Goal: Find specific page/section: Find specific page/section

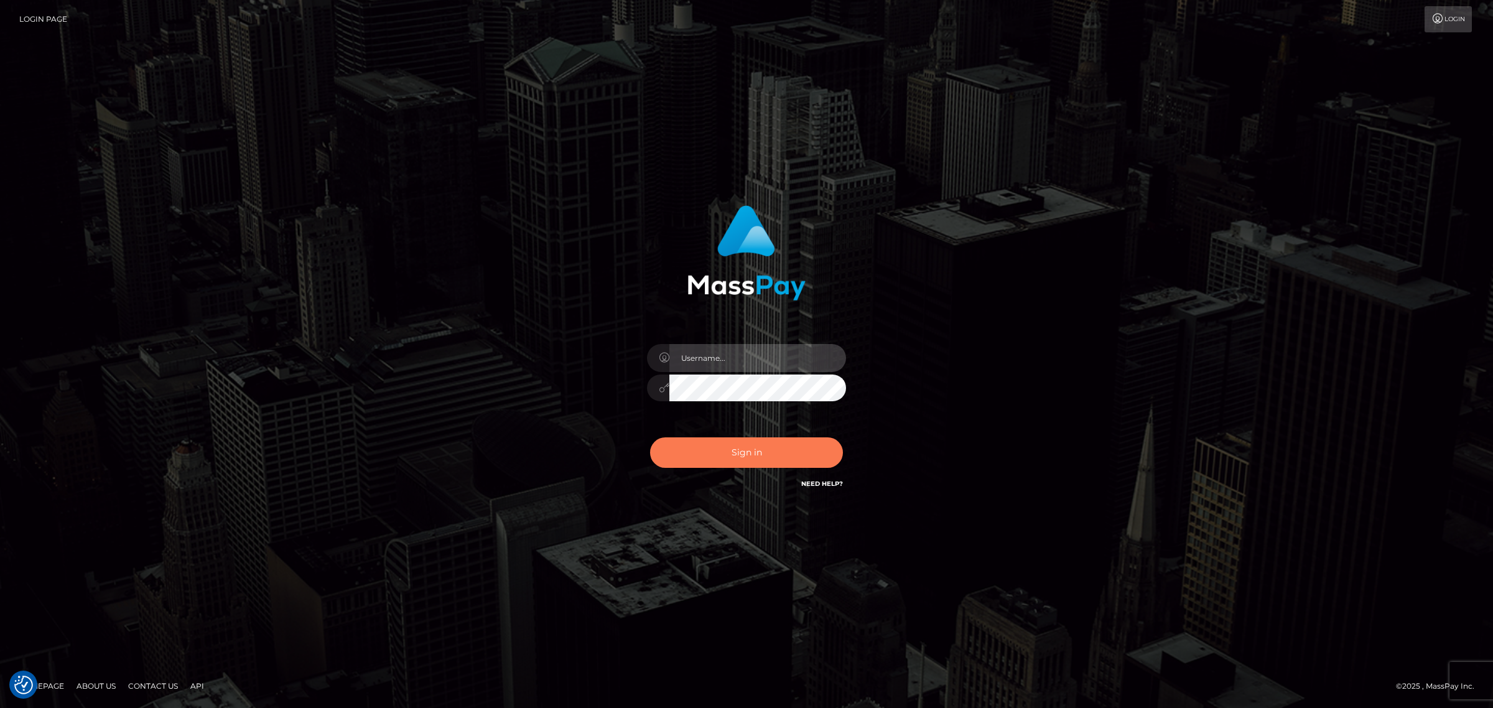
type input "[PERSON_NAME].Xcite"
click at [745, 451] on button "Sign in" at bounding box center [746, 452] width 193 height 30
type input "[PERSON_NAME].Xcite"
click at [763, 452] on button "Sign in" at bounding box center [746, 452] width 193 height 30
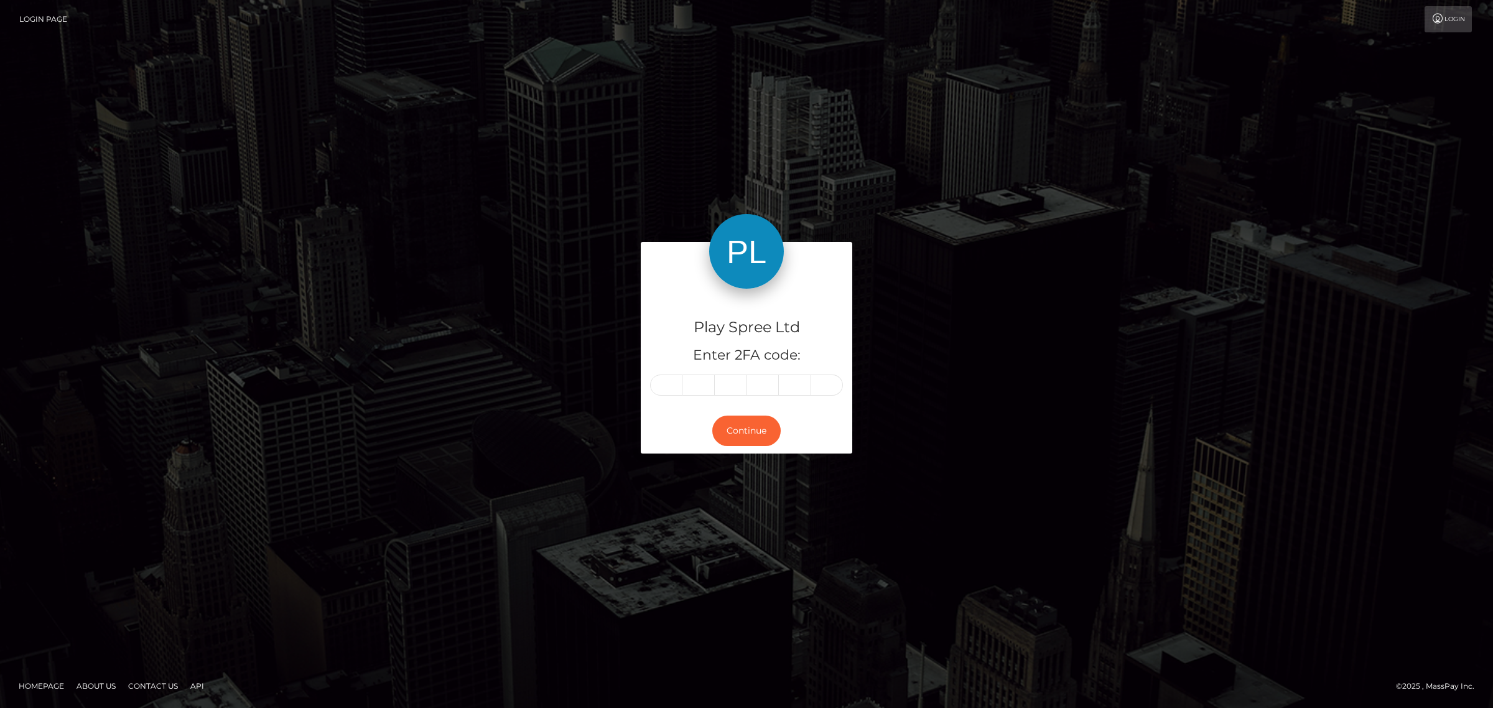
click at [667, 384] on input "text" at bounding box center [666, 385] width 32 height 21
type input "6"
type input "7"
type input "8"
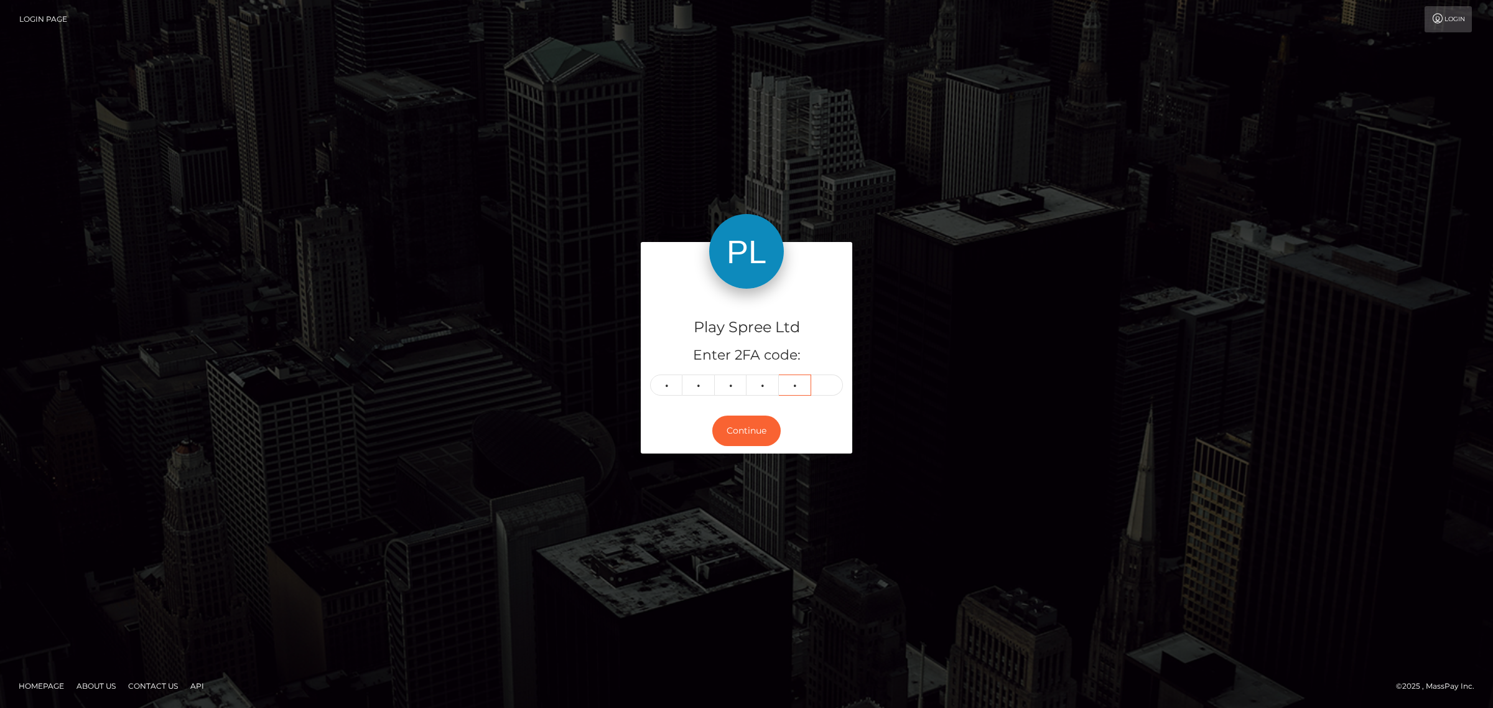
type input "1"
type input "8"
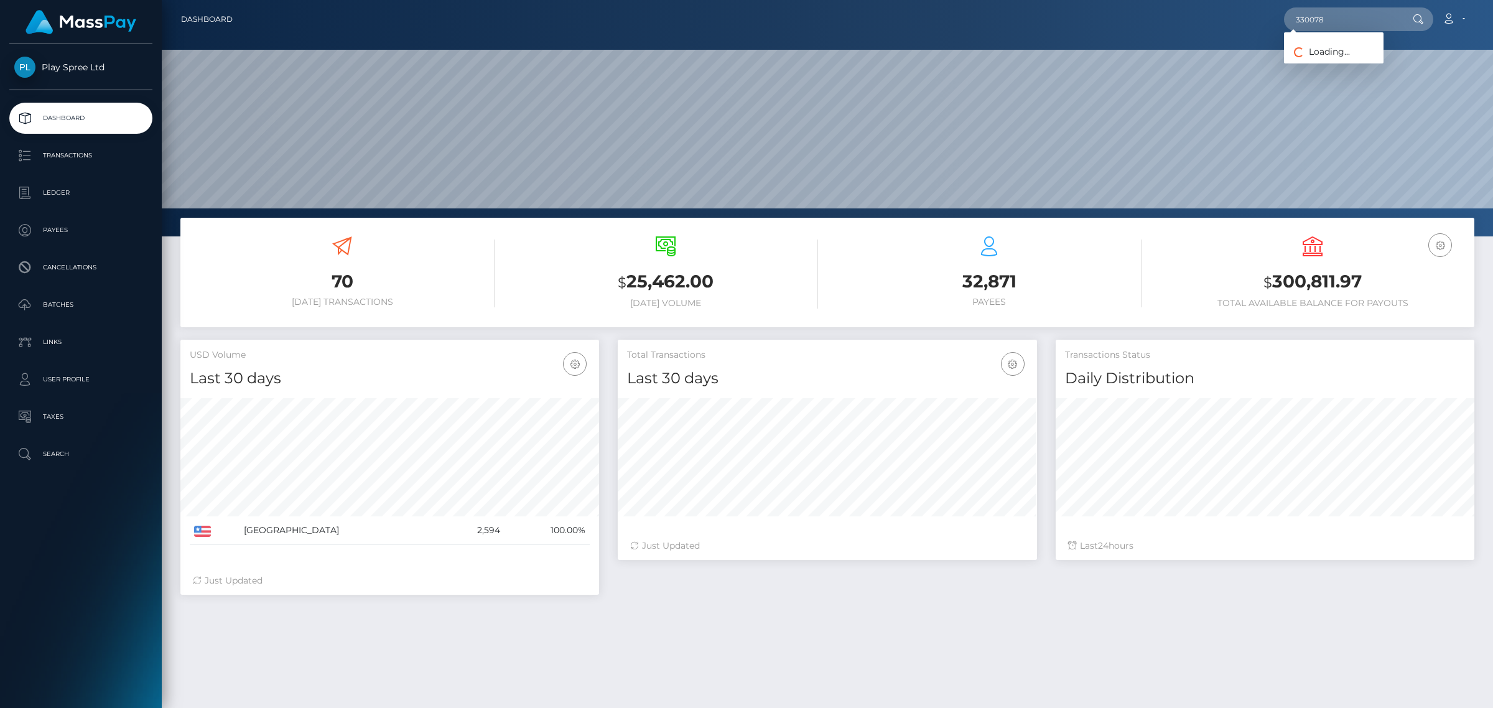
scroll to position [220, 418]
type input "330078"
click at [1384, 73] on link "CHRISTIAN ALVARADO ALVARADO" at bounding box center [1334, 64] width 100 height 23
click at [1357, 13] on input "330078" at bounding box center [1342, 19] width 117 height 24
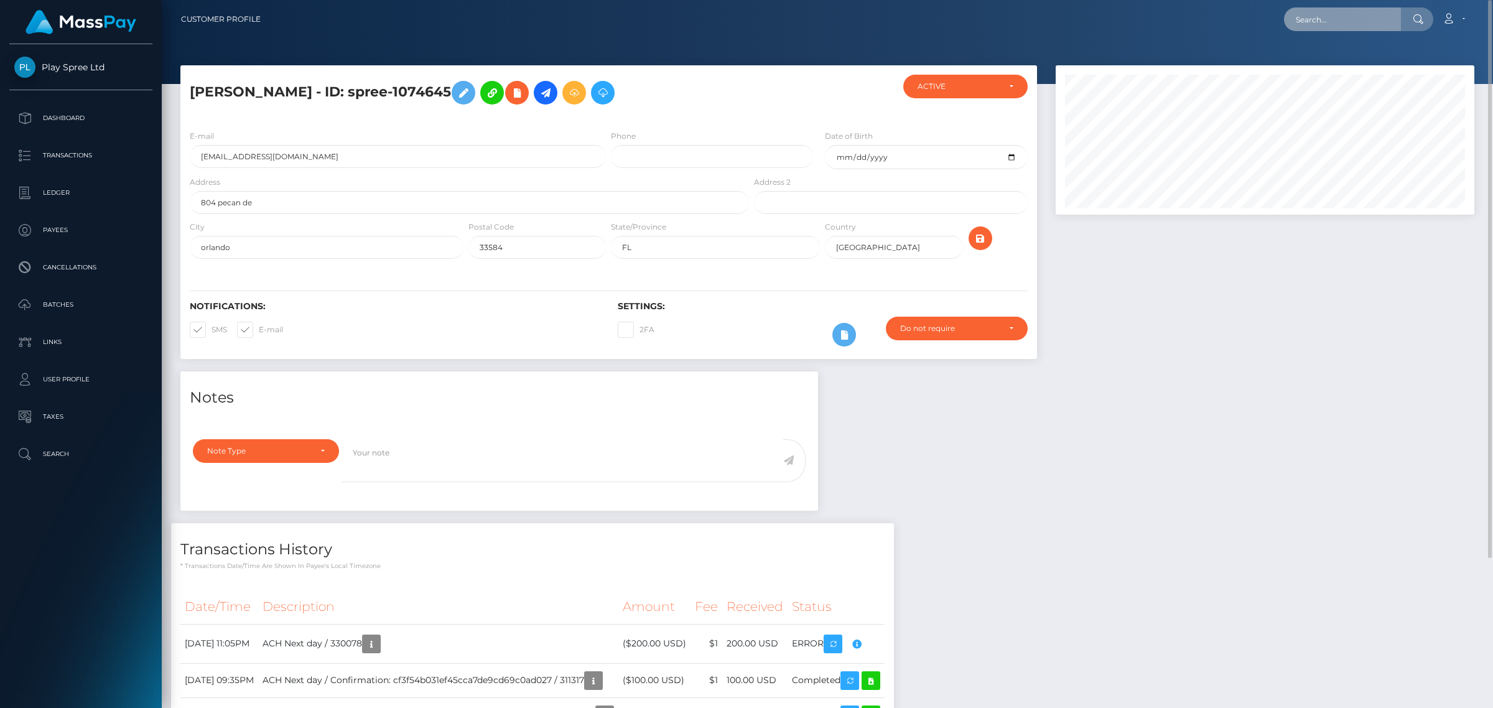
click at [1339, 25] on input "text" at bounding box center [1342, 19] width 117 height 24
paste input "330055"
type input "330055"
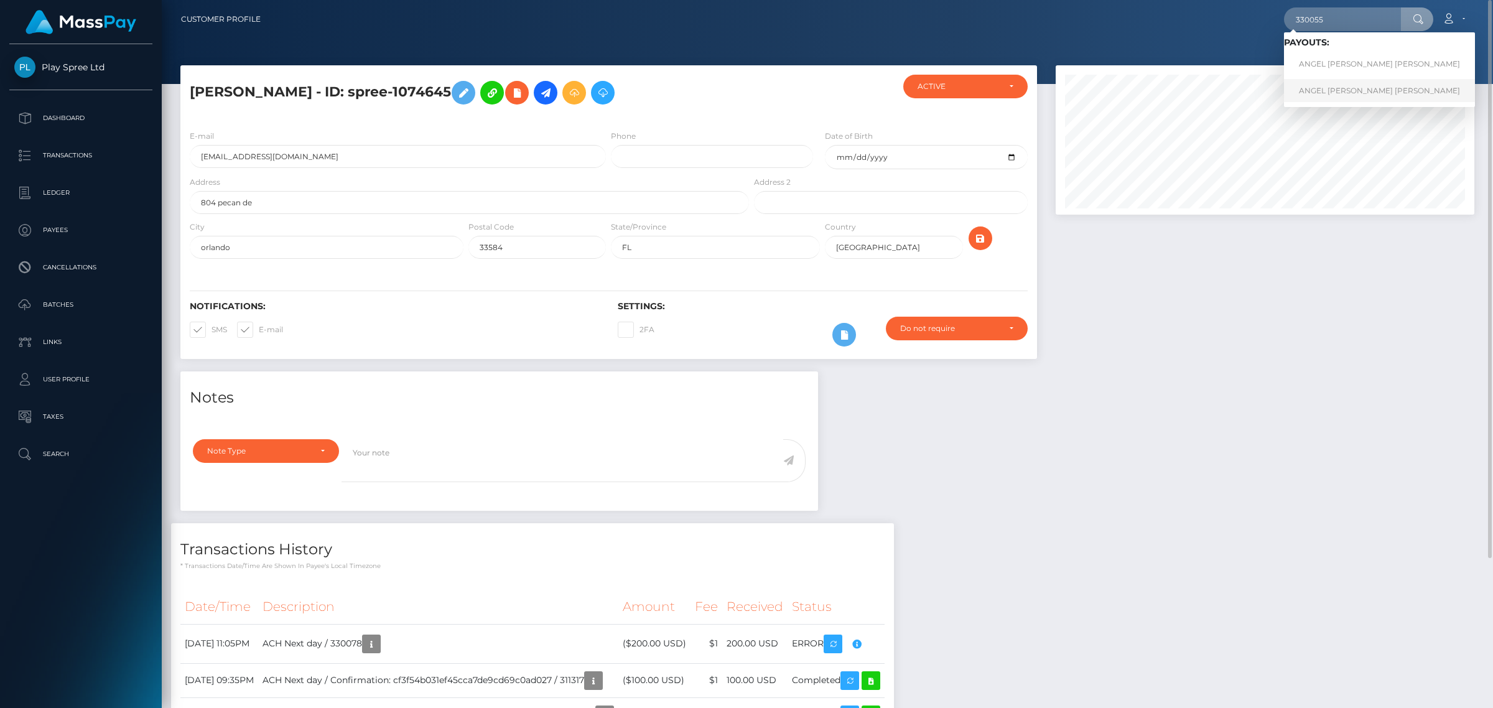
click at [1335, 85] on link "ANGEL JERRY JR TOBAR" at bounding box center [1379, 90] width 191 height 23
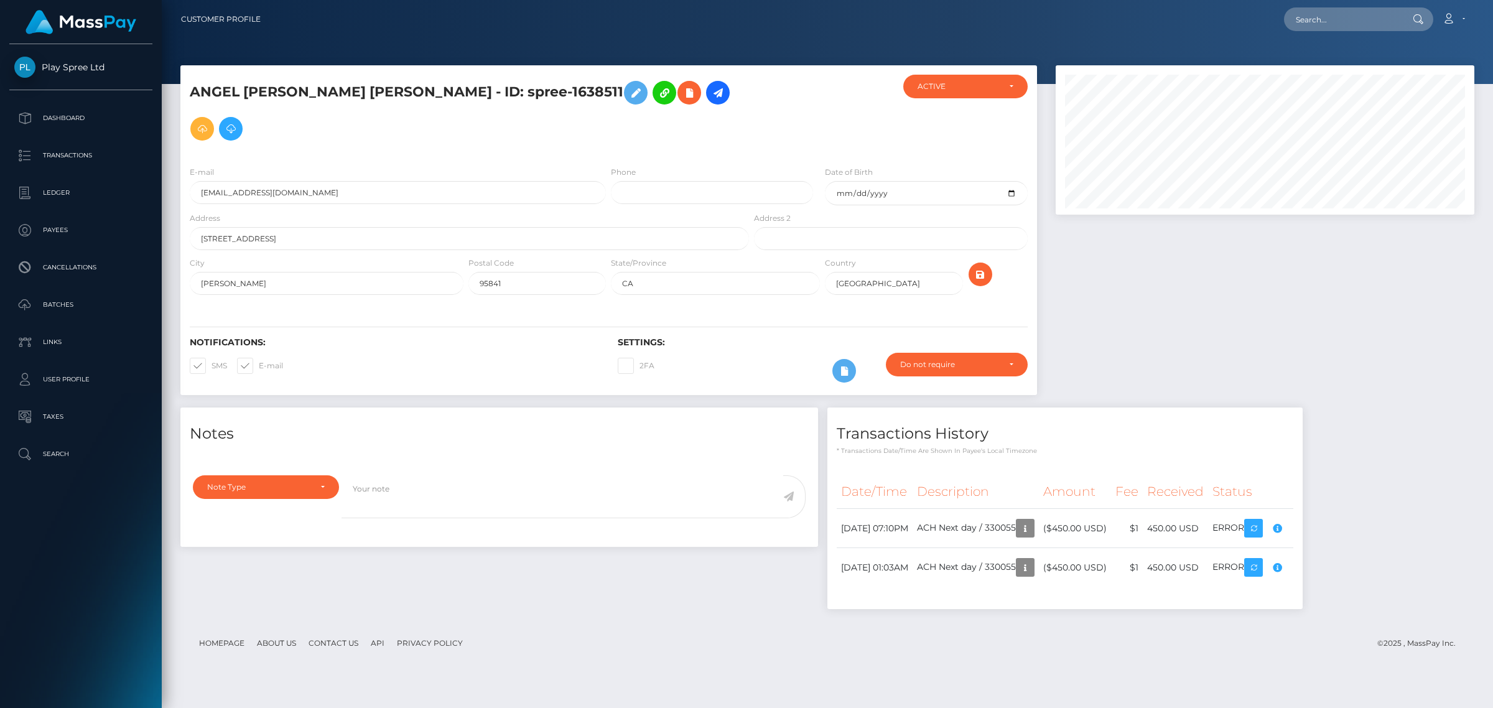
scroll to position [149, 418]
drag, startPoint x: 1323, startPoint y: 334, endPoint x: 1320, endPoint y: 347, distance: 13.0
click at [1323, 334] on div at bounding box center [1264, 236] width 437 height 342
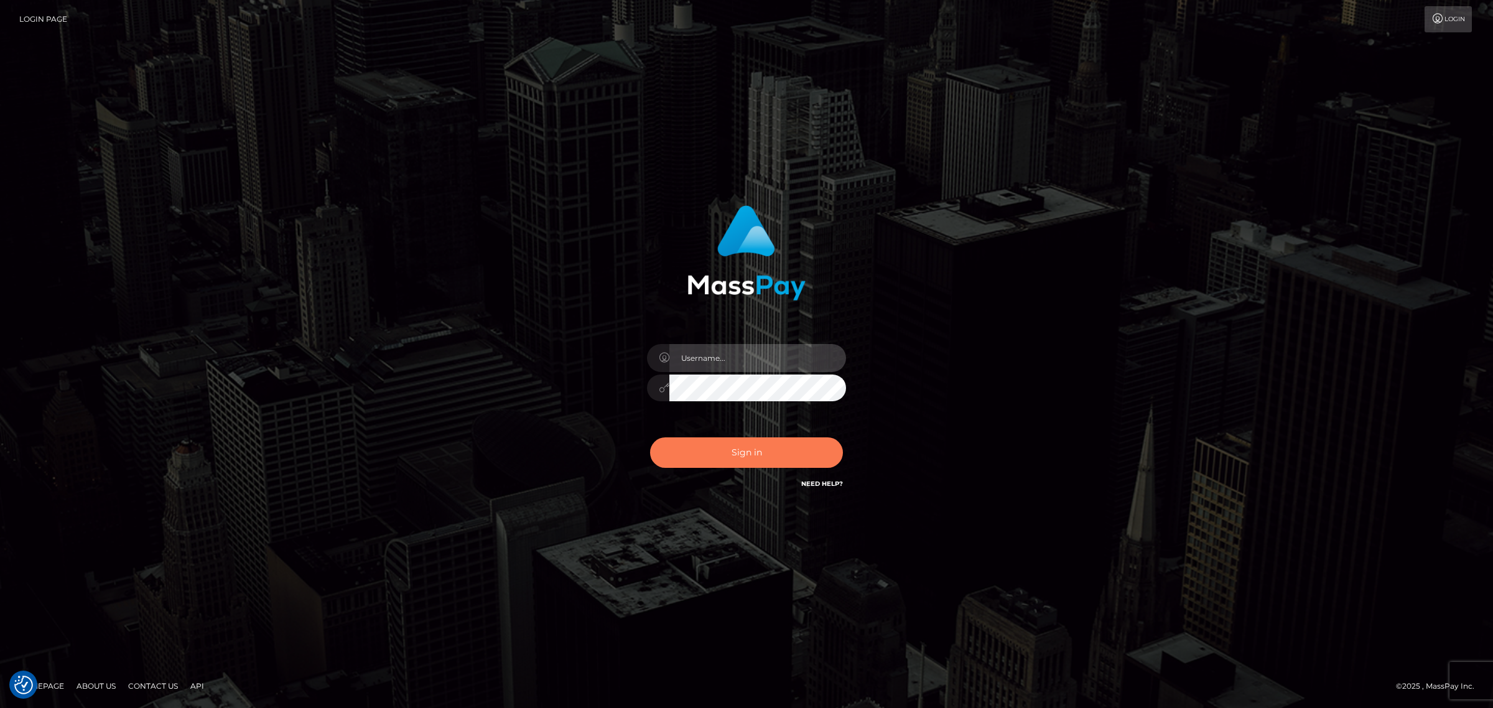
type input "Angelo.Xcite"
click at [753, 455] on button "Sign in" at bounding box center [746, 452] width 193 height 30
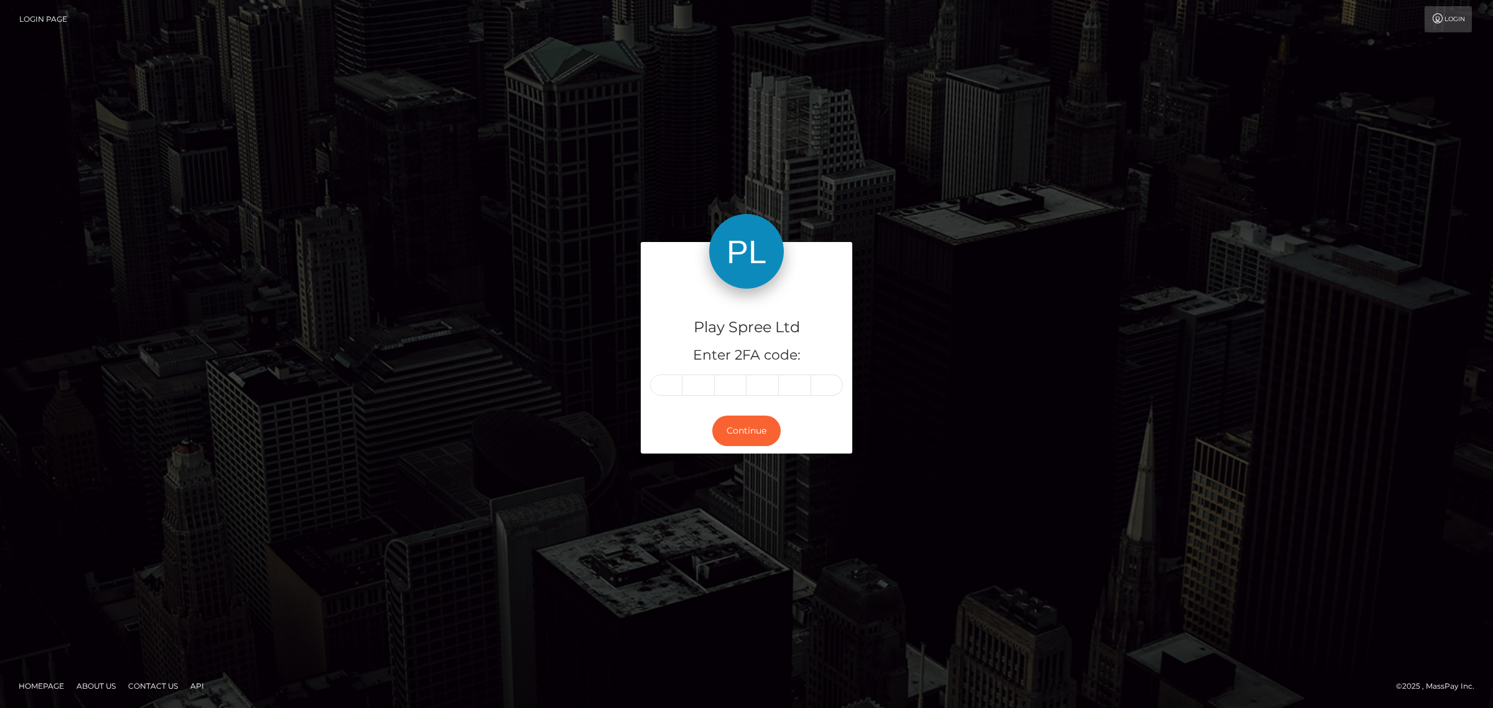
click at [676, 394] on input "text" at bounding box center [666, 385] width 32 height 21
type input "5"
type input "7"
type input "9"
type input "8"
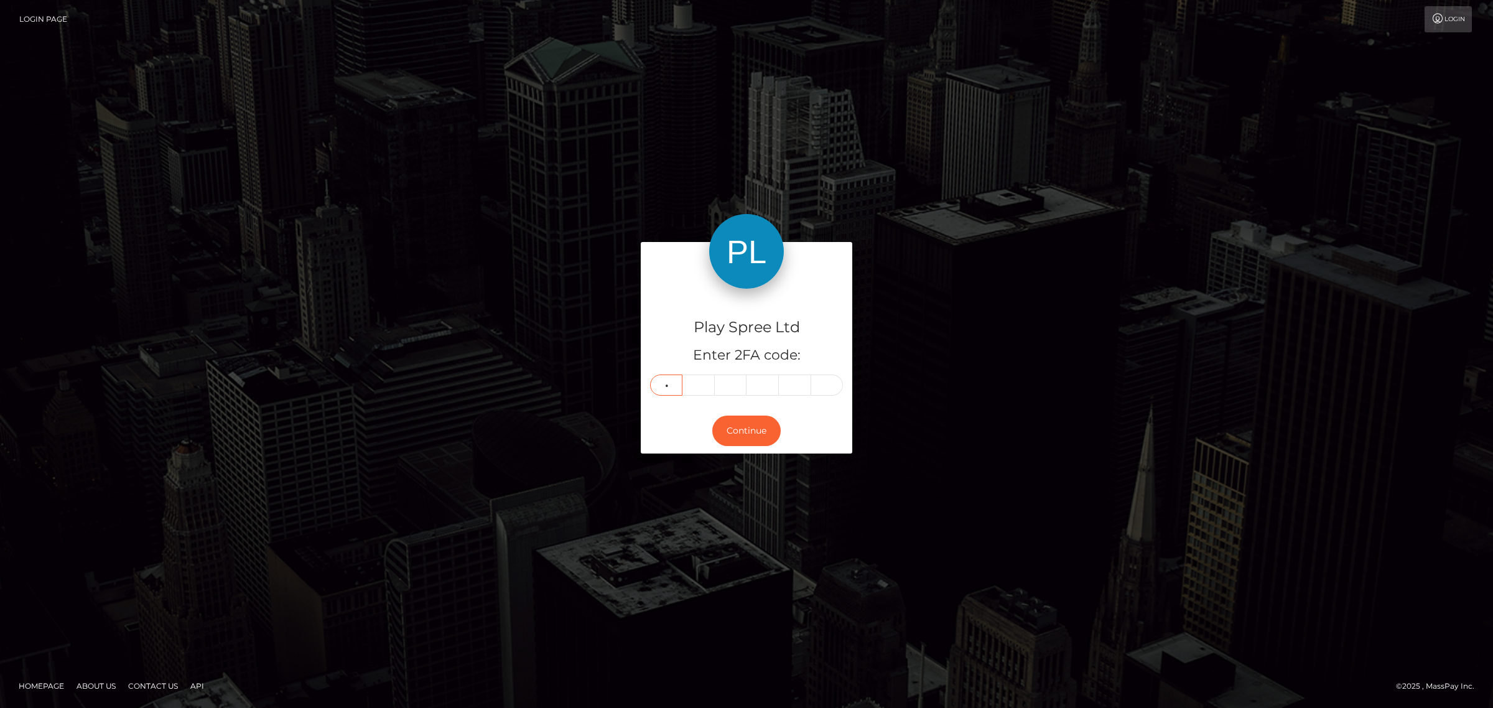
type input "9"
type input "2"
type input "4"
type input "3"
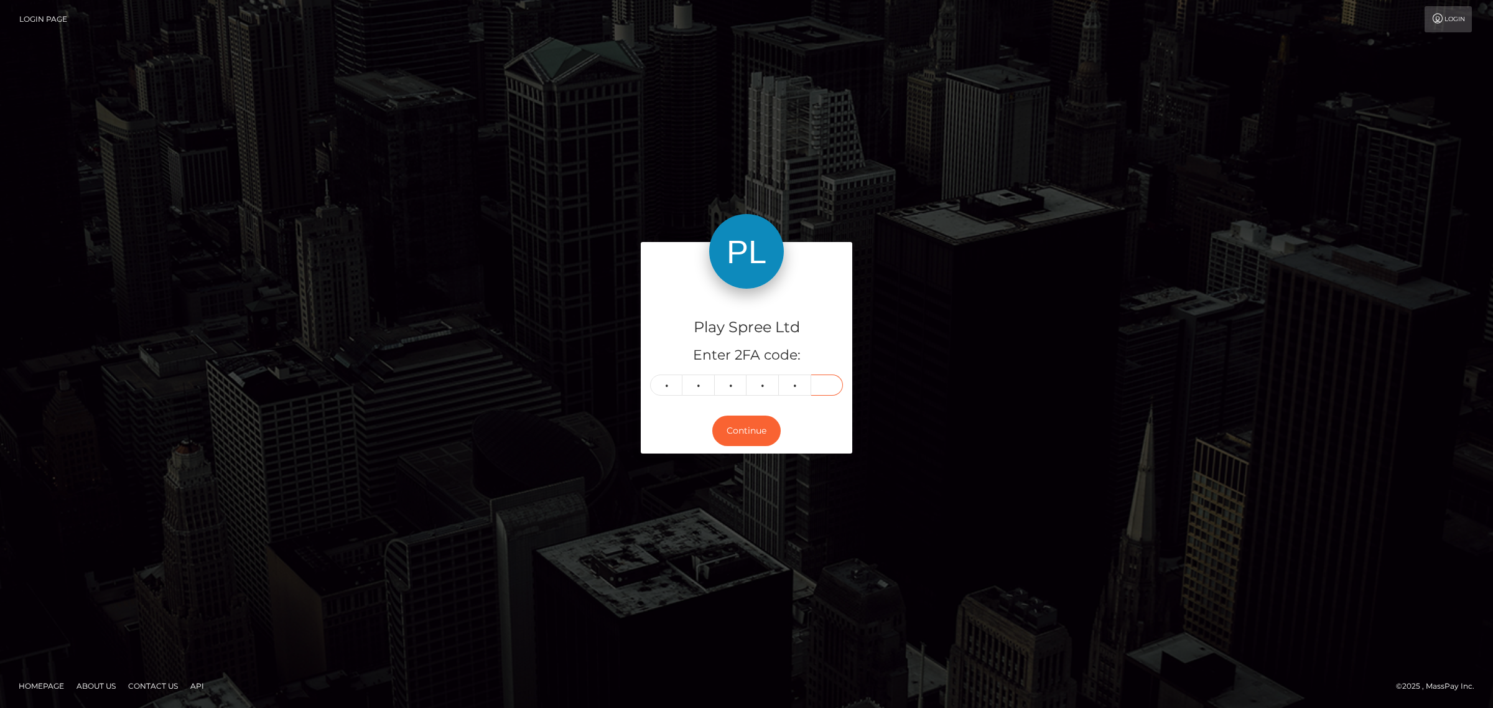
type input "0"
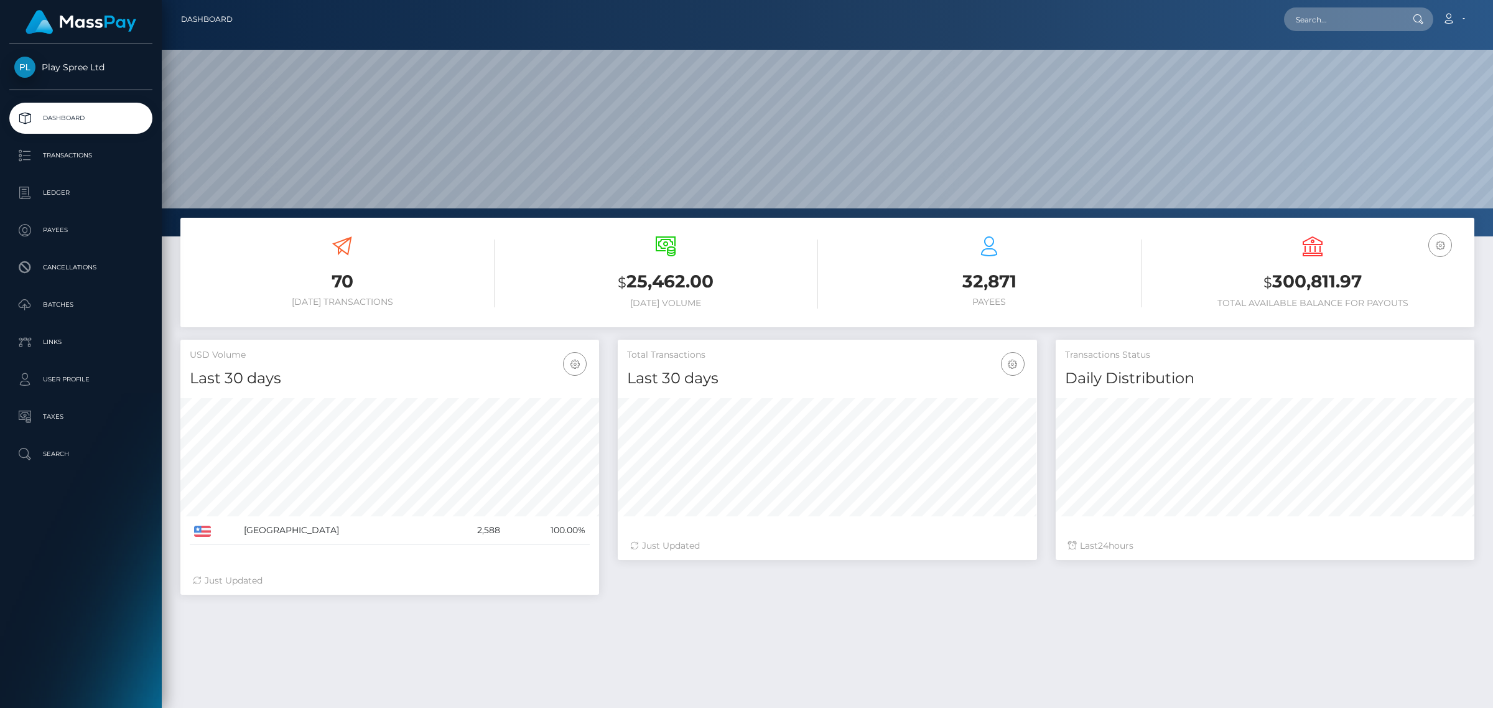
click at [83, 291] on link "Batches" at bounding box center [80, 304] width 143 height 31
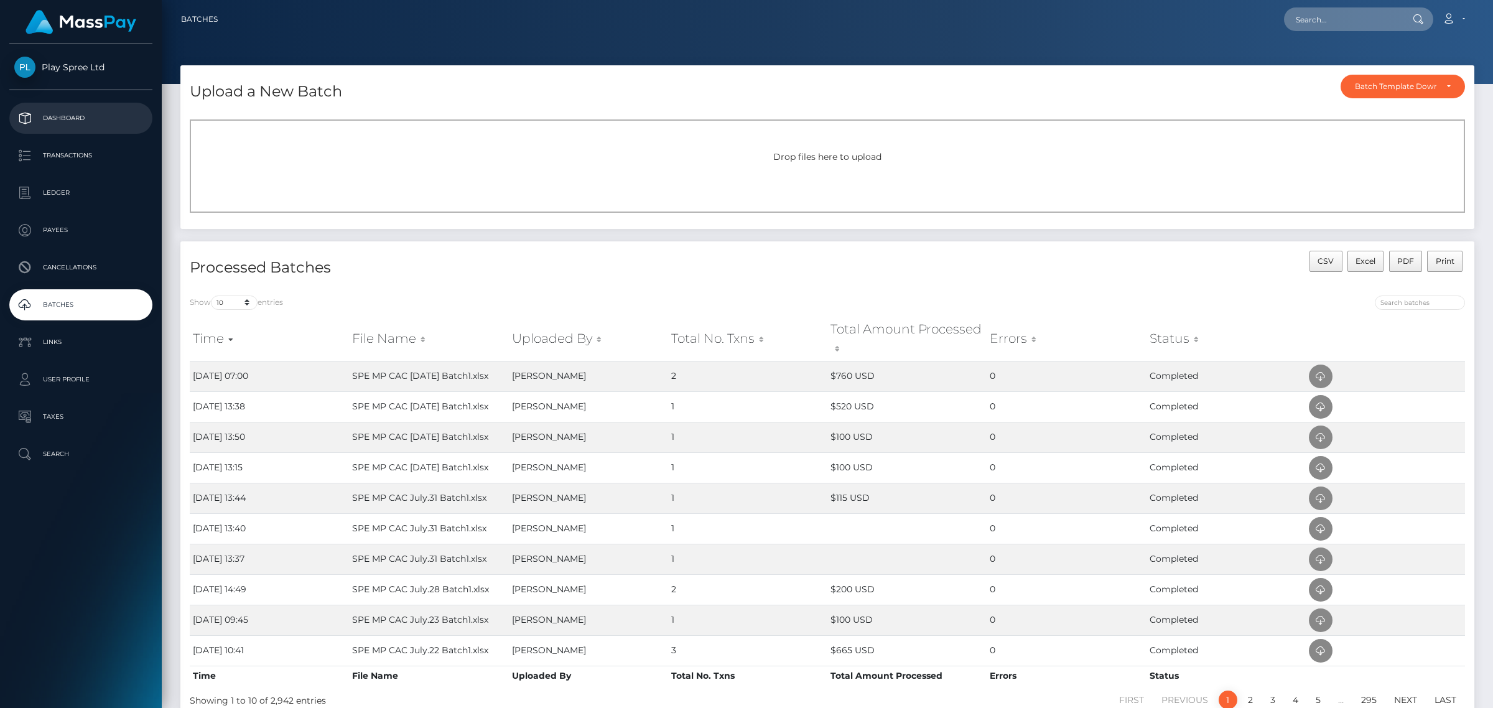
click at [78, 122] on p "Dashboard" at bounding box center [80, 118] width 133 height 19
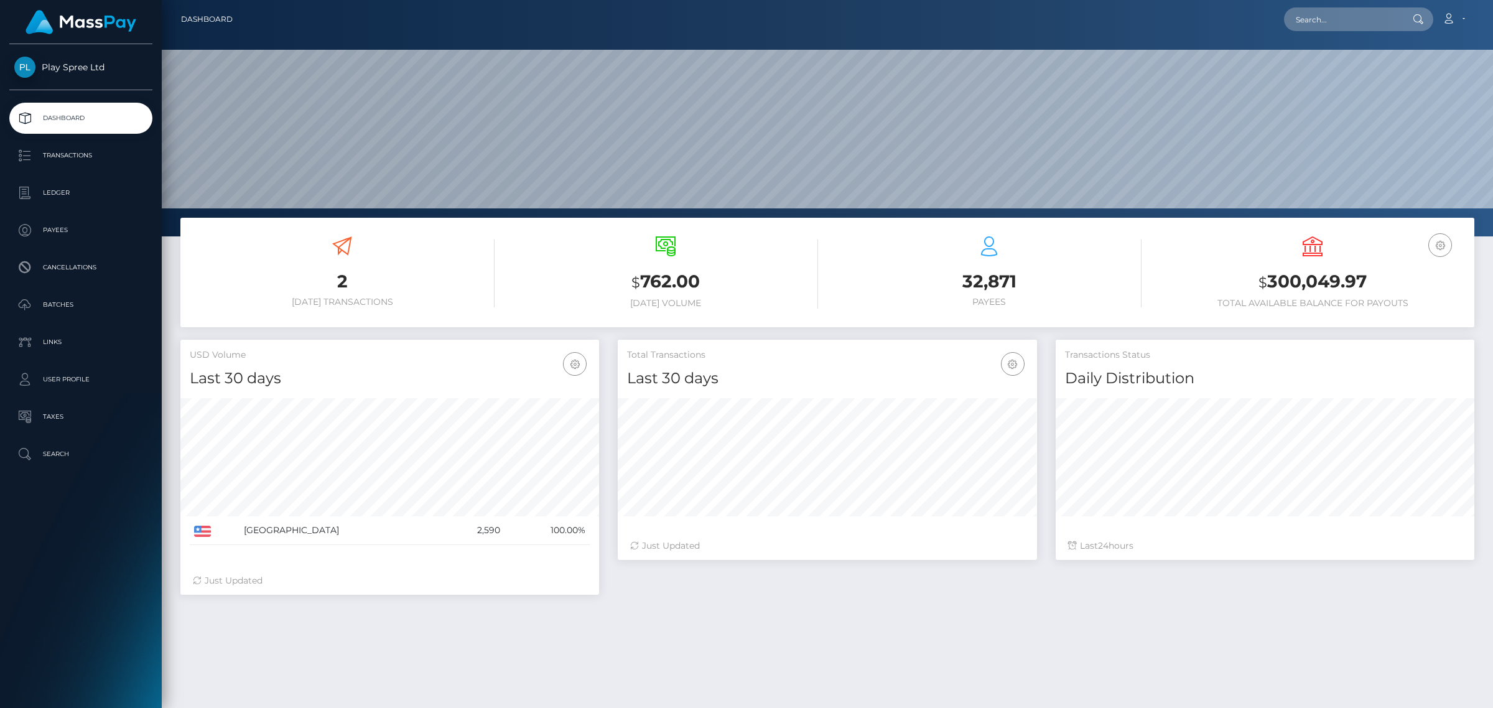
scroll to position [220, 418]
click at [100, 164] on p "Transactions" at bounding box center [80, 155] width 133 height 19
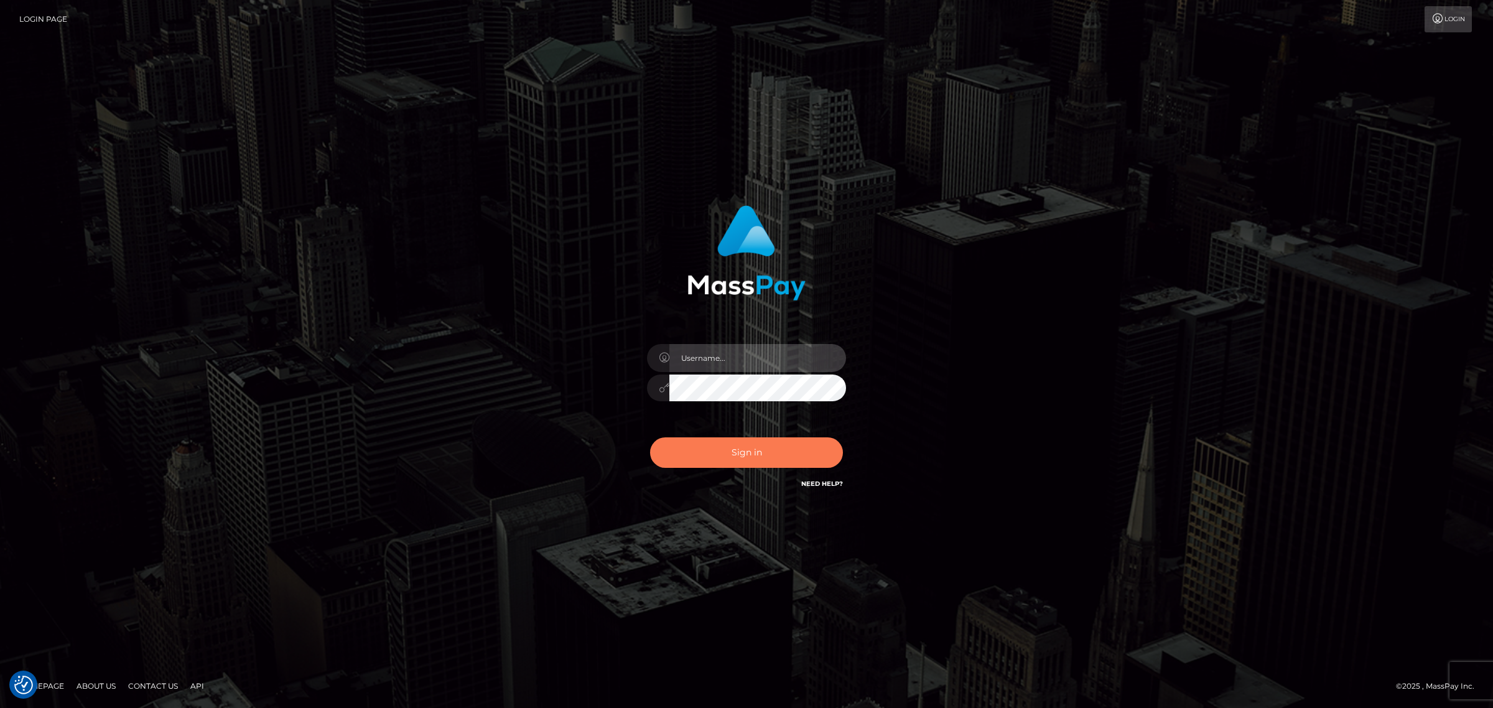
type input "[PERSON_NAME].Xcite"
click at [759, 450] on button "Sign in" at bounding box center [746, 452] width 193 height 30
type input "Angelo.Xcite"
click at [743, 449] on button "Sign in" at bounding box center [746, 452] width 193 height 30
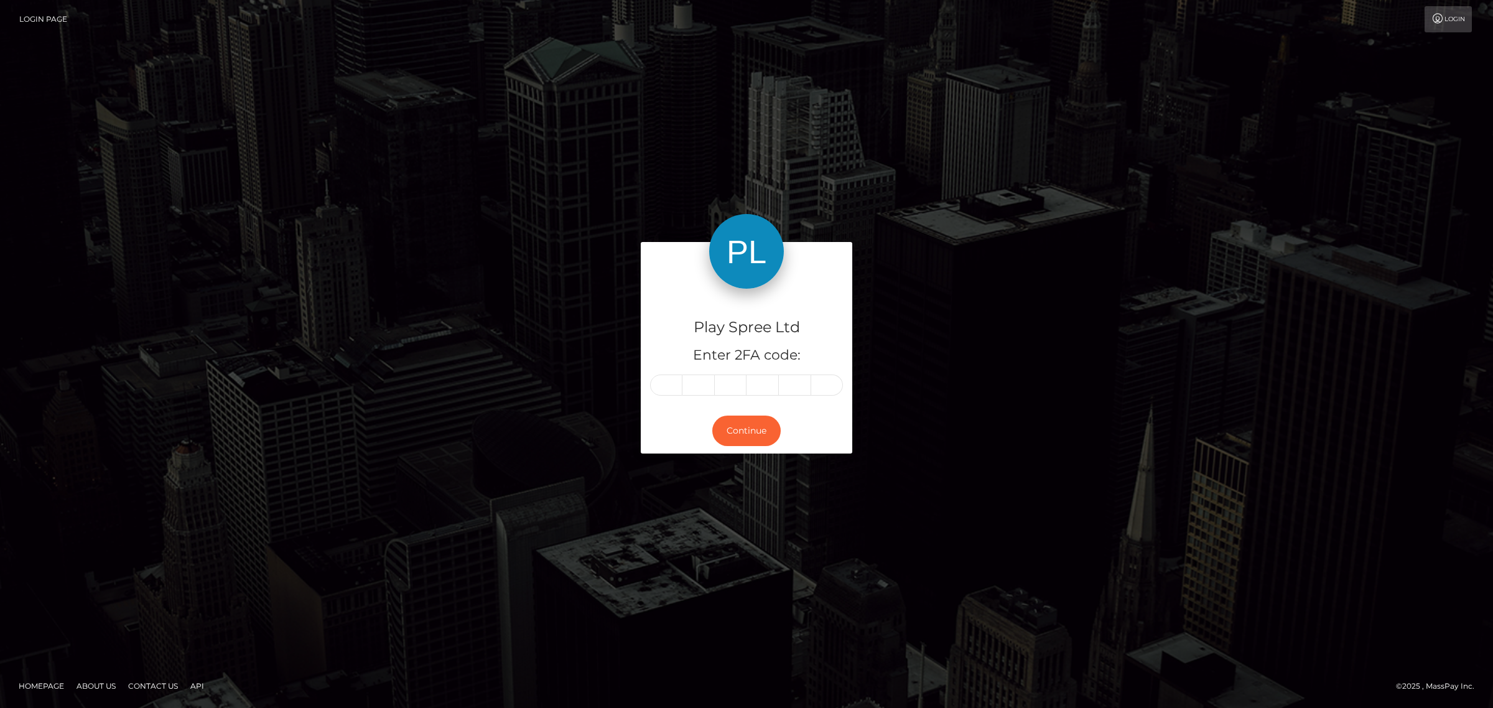
click at [673, 387] on input "text" at bounding box center [666, 385] width 32 height 21
type input "6"
type input "2"
type input "8"
type input "9"
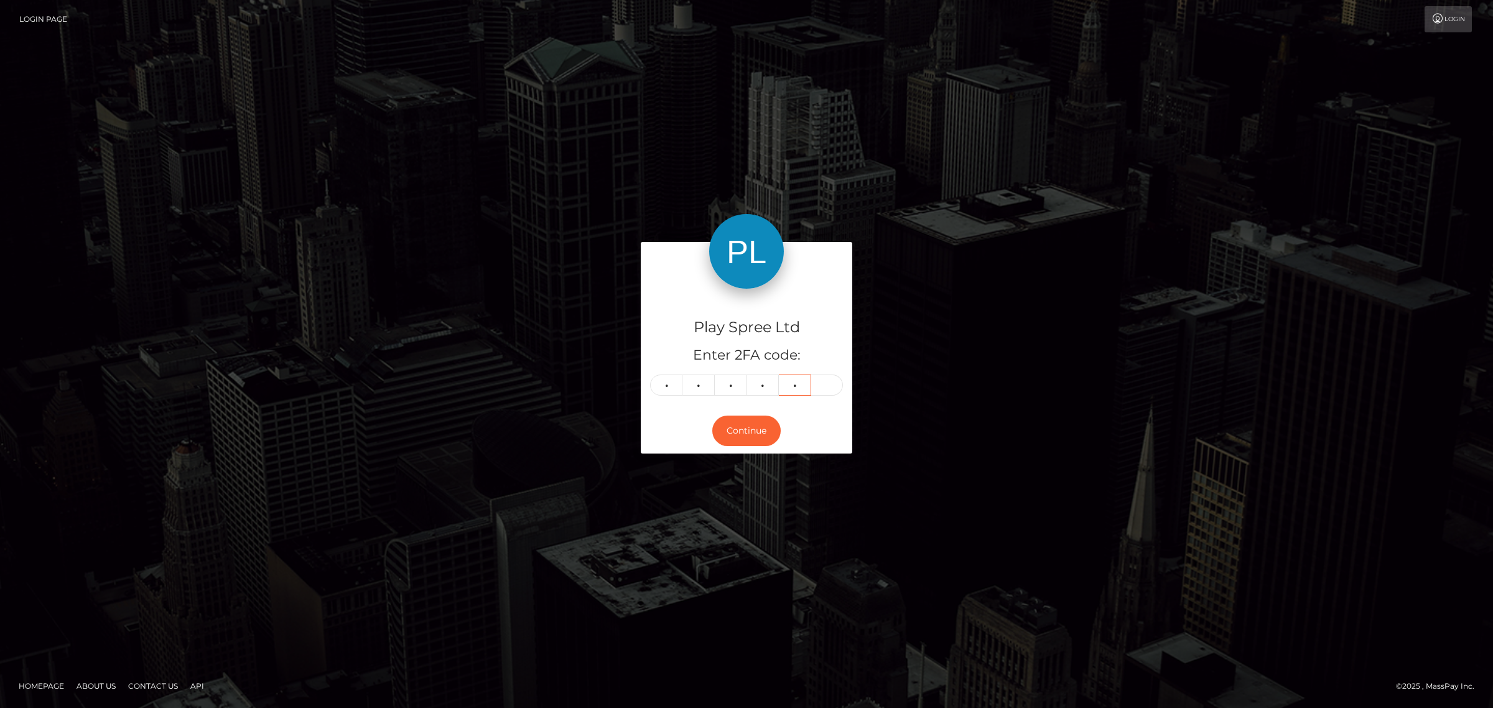
type input "2"
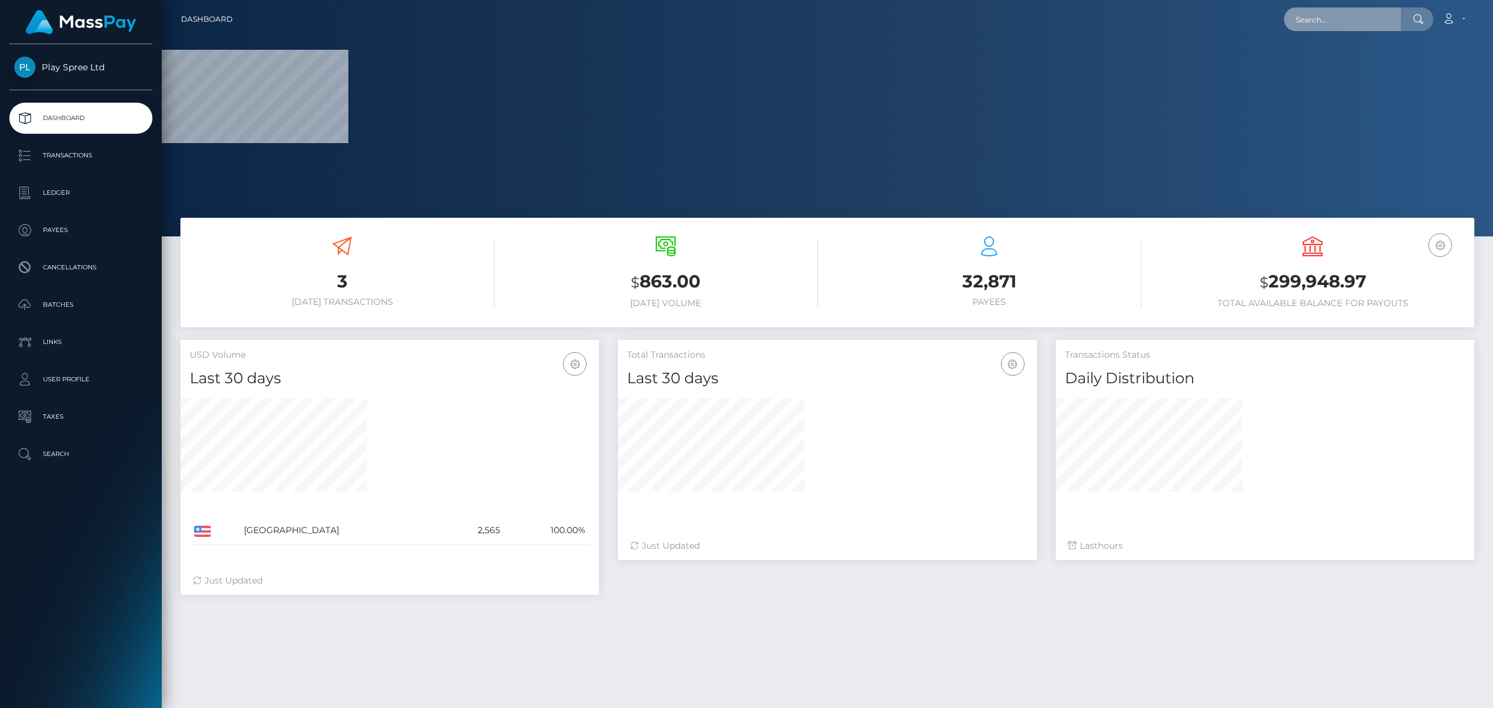
click at [1349, 22] on input "text" at bounding box center [1342, 19] width 117 height 24
paste input "322209"
type input "322209"
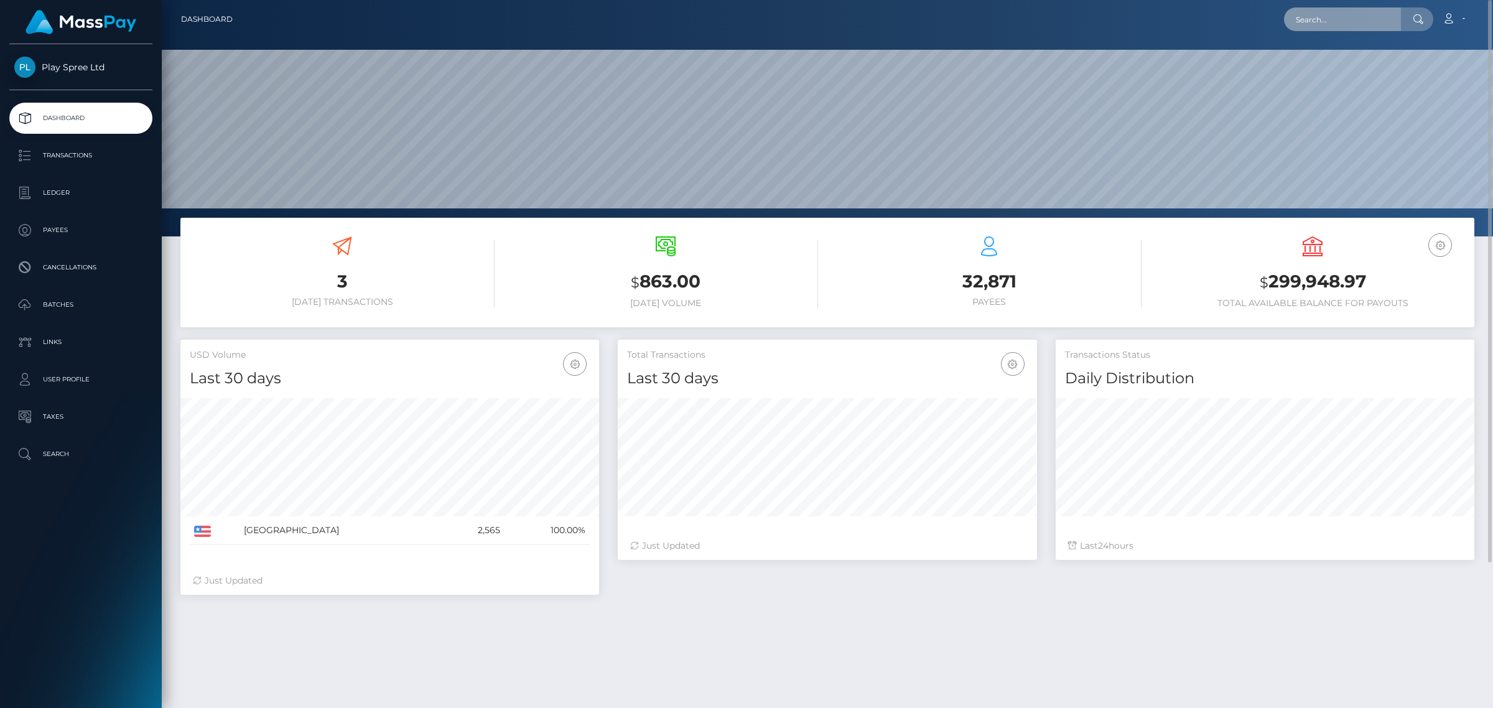
click at [1348, 7] on input "text" at bounding box center [1342, 19] width 117 height 24
paste input "322209"
type input "322209"
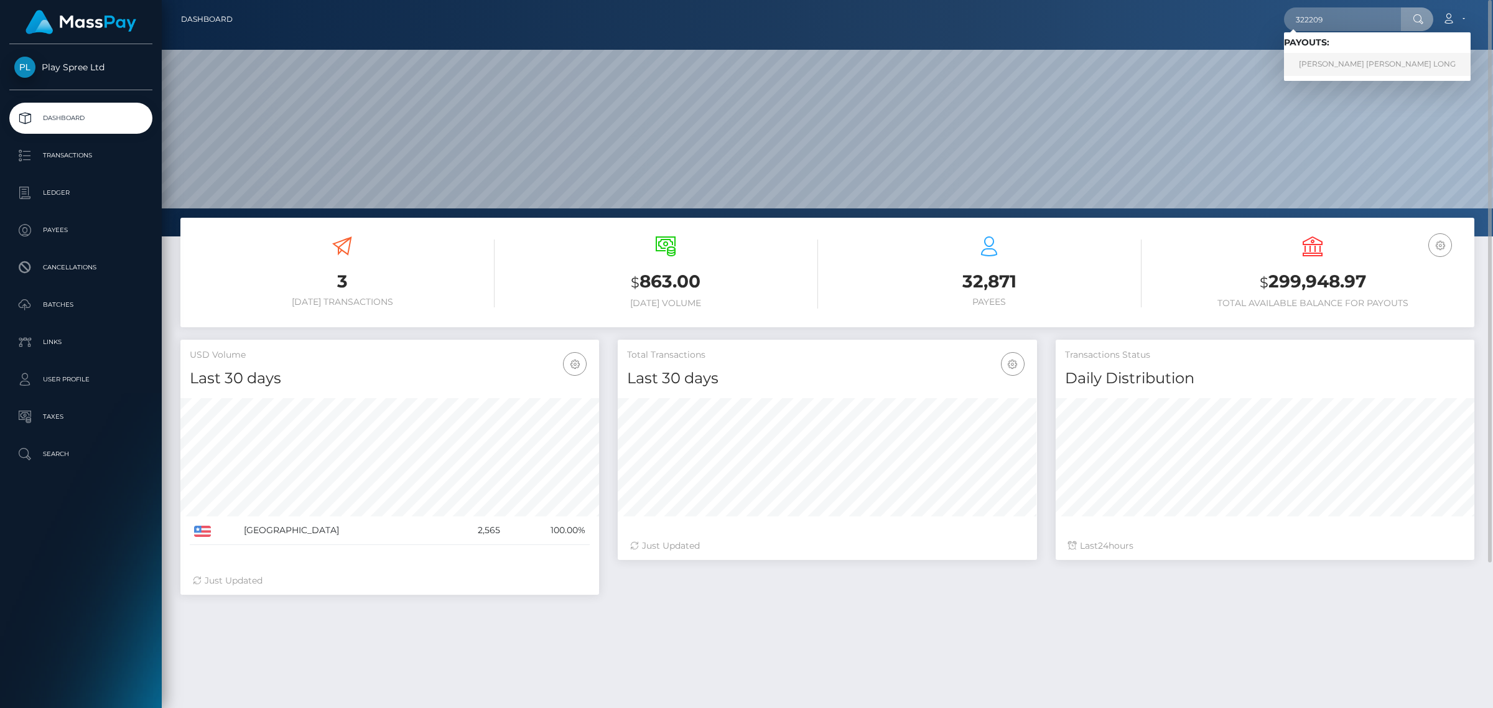
click at [1346, 60] on link "BOBBY GENE JR LONG" at bounding box center [1377, 64] width 187 height 23
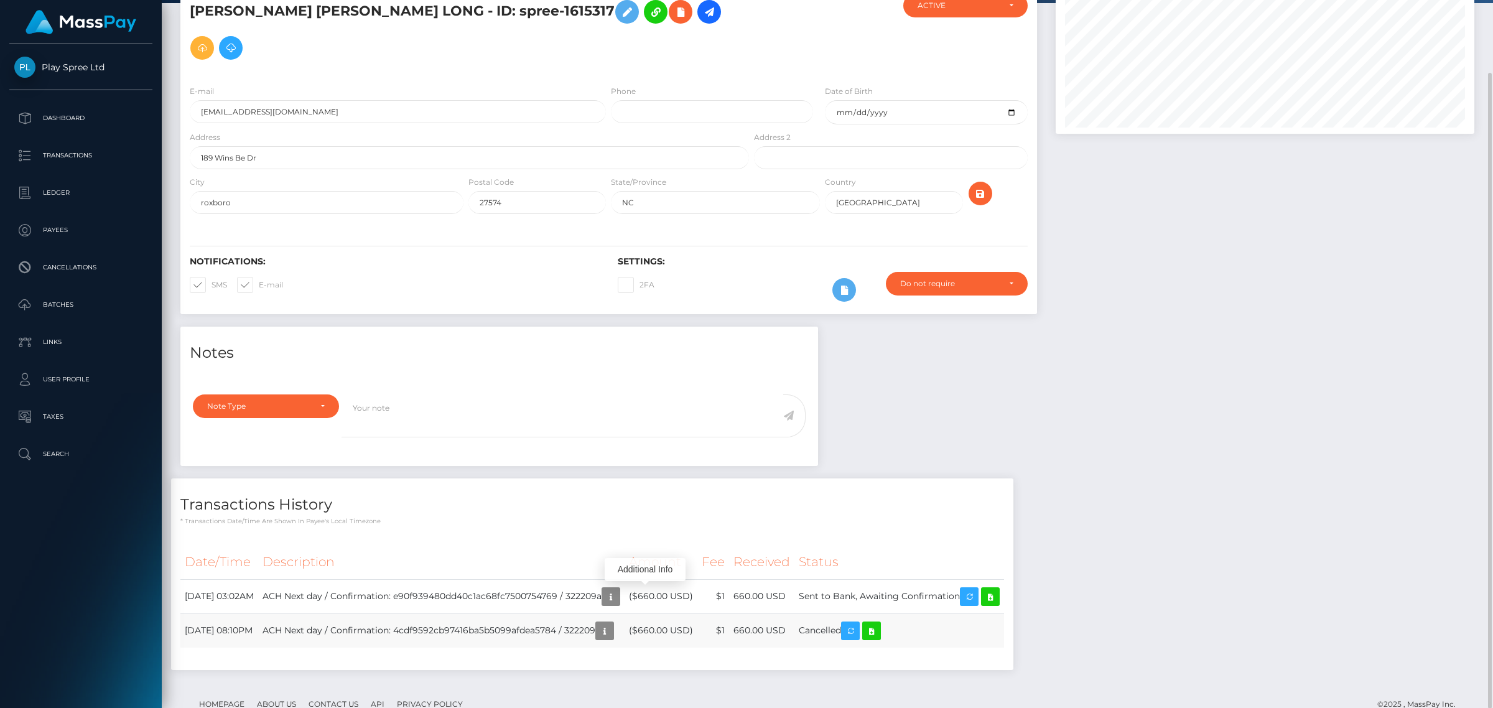
scroll to position [149, 418]
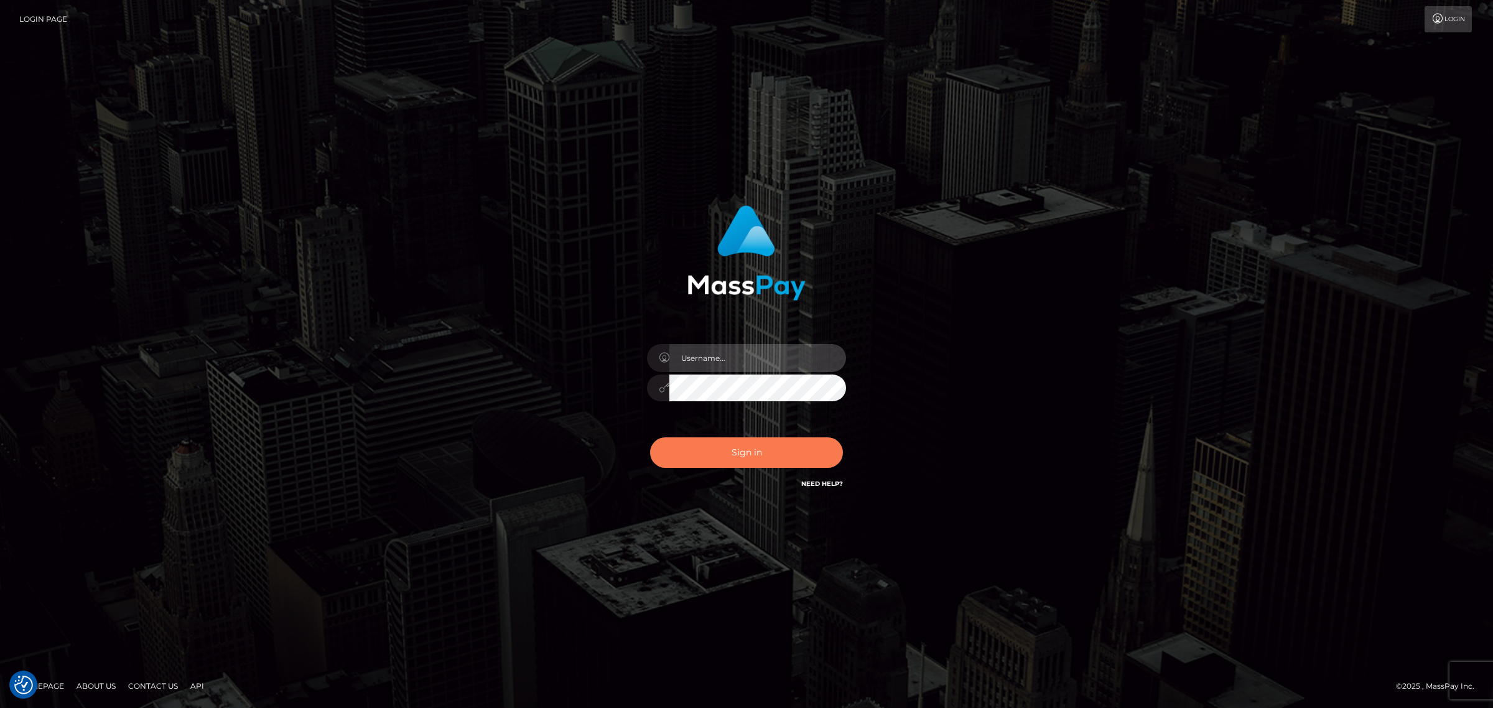
type input "Angelo.Xcite"
click at [732, 442] on button "Sign in" at bounding box center [746, 452] width 193 height 30
type input "Angelo.Xcite"
click at [753, 446] on button "Sign in" at bounding box center [746, 452] width 193 height 30
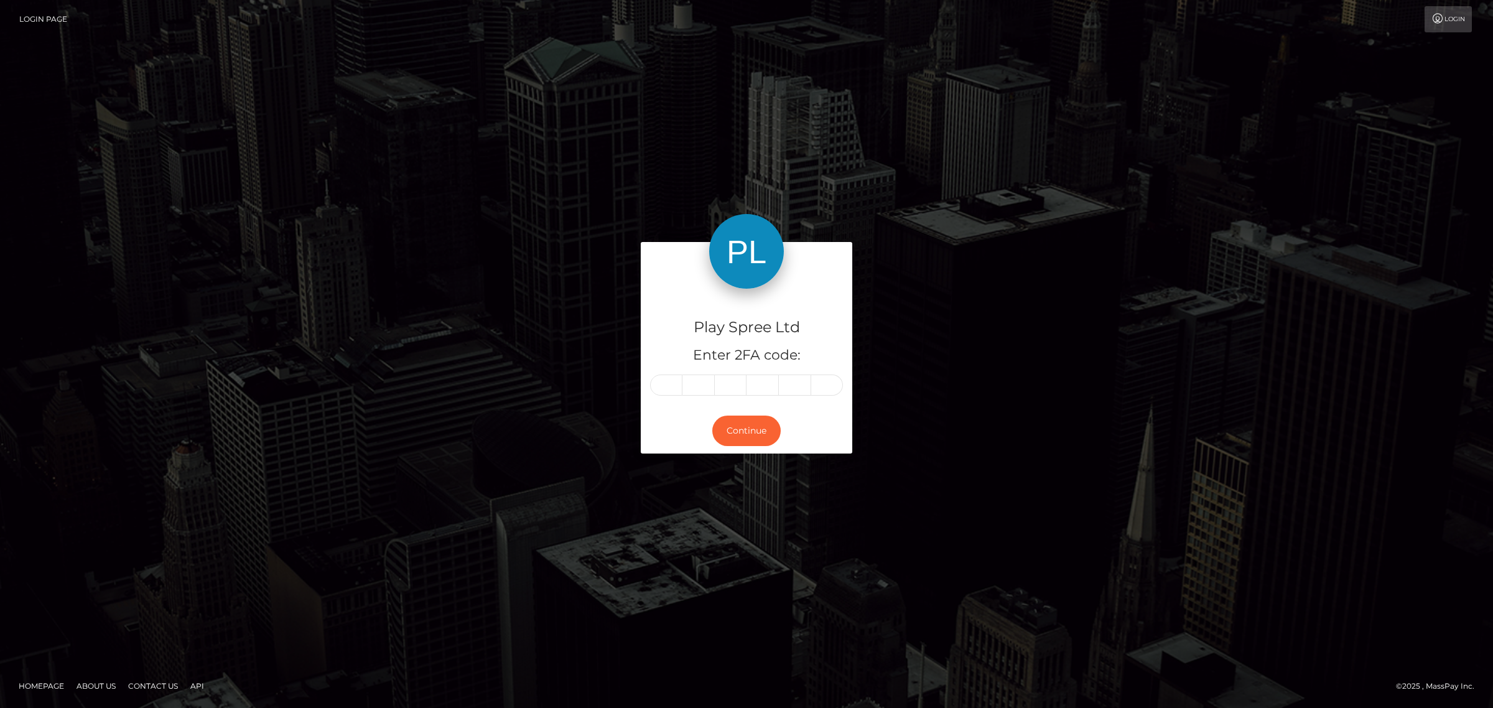
click at [670, 387] on input "text" at bounding box center [666, 385] width 32 height 21
type input "7"
type input "0"
type input "4"
type input "2"
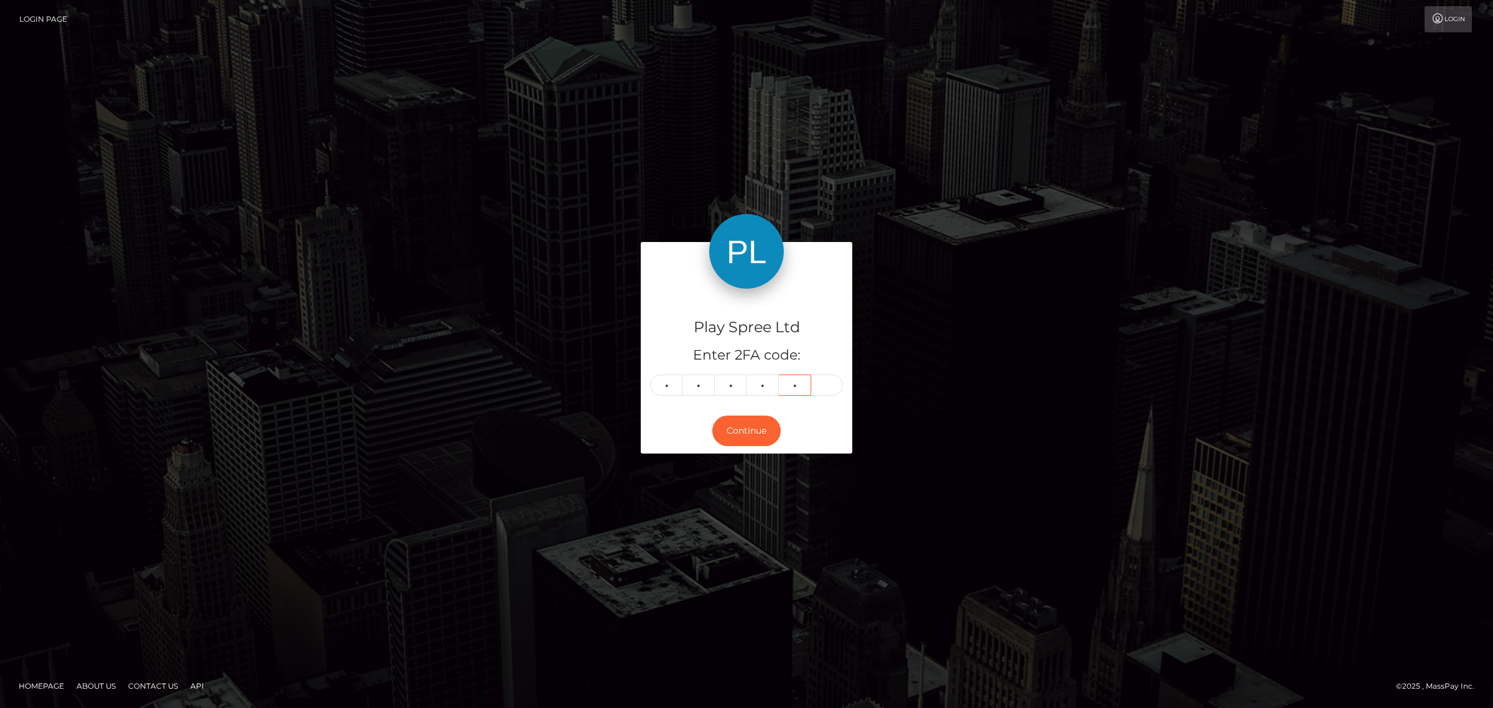
type input "6"
type input "2"
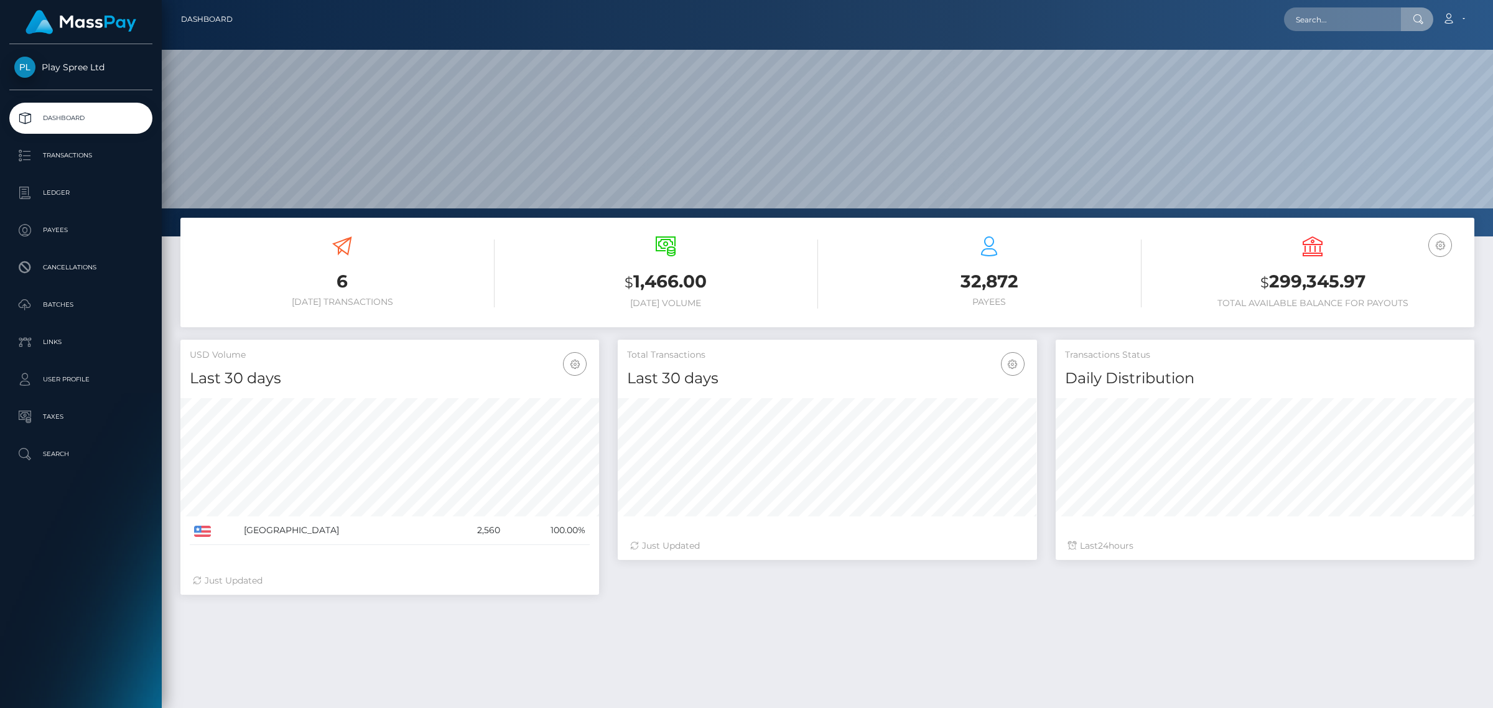
scroll to position [220, 418]
drag, startPoint x: 1345, startPoint y: 19, endPoint x: 1118, endPoint y: 20, distance: 227.1
click at [1140, 22] on div "331358 Loading... Loading... Account Edit Profile Logout" at bounding box center [858, 19] width 1231 height 26
paste input "1642283"
type input "1642283"
